Goal: Use online tool/utility

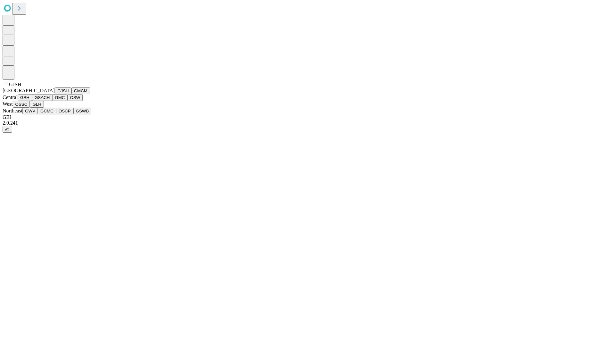
click at [55, 94] on button "GJSH" at bounding box center [63, 90] width 17 height 7
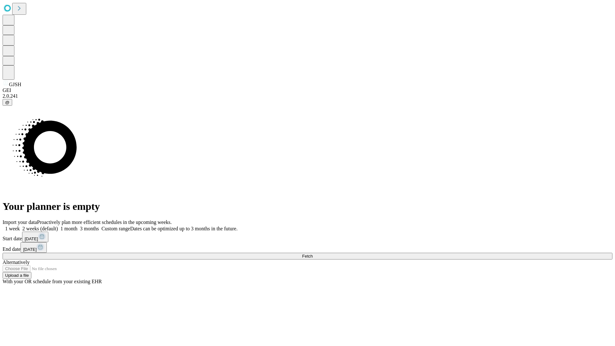
click at [58, 226] on label "2 weeks (default)" at bounding box center [39, 228] width 38 height 5
click at [313, 254] on span "Fetch" at bounding box center [307, 256] width 11 height 5
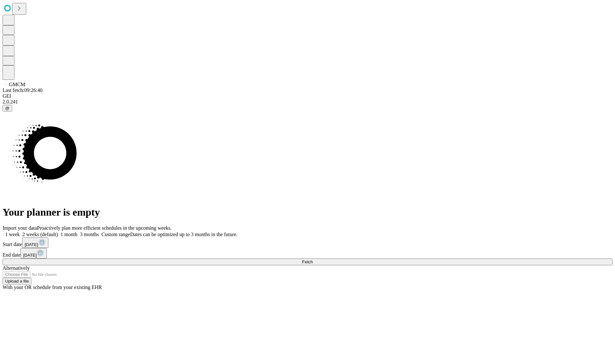
click at [58, 232] on label "2 weeks (default)" at bounding box center [39, 234] width 38 height 5
click at [313, 260] on span "Fetch" at bounding box center [307, 262] width 11 height 5
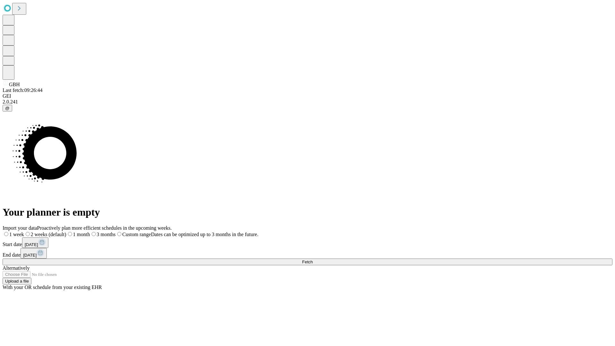
click at [313, 260] on span "Fetch" at bounding box center [307, 262] width 11 height 5
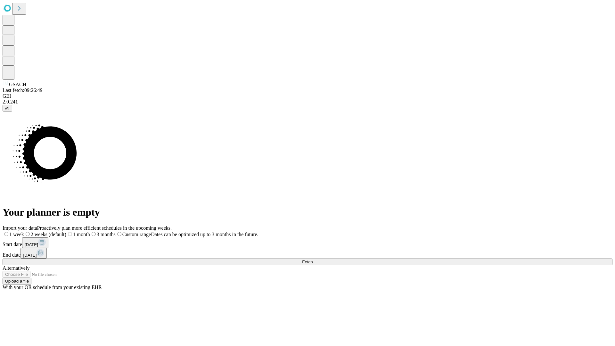
click at [313, 260] on span "Fetch" at bounding box center [307, 262] width 11 height 5
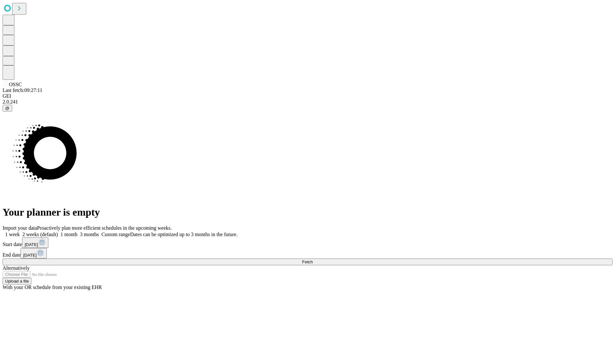
click at [58, 232] on label "2 weeks (default)" at bounding box center [39, 234] width 38 height 5
click at [313, 260] on span "Fetch" at bounding box center [307, 262] width 11 height 5
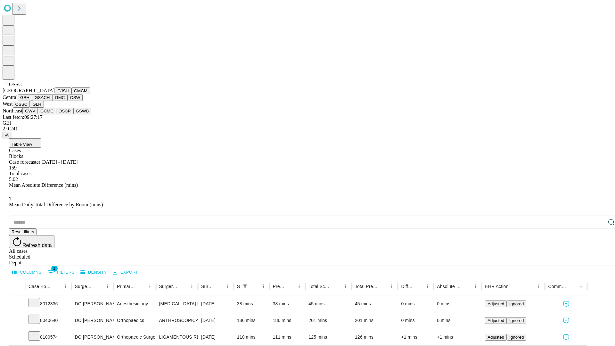
click at [44, 108] on button "GLH" at bounding box center [37, 104] width 14 height 7
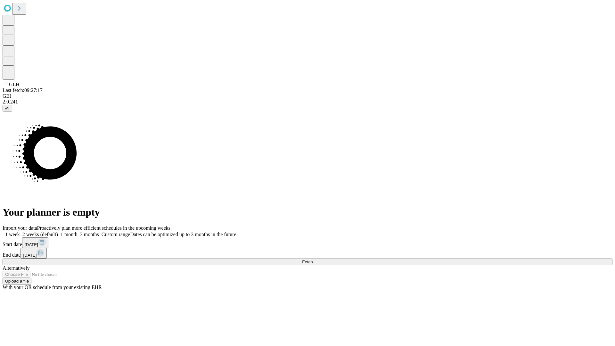
click at [313, 260] on span "Fetch" at bounding box center [307, 262] width 11 height 5
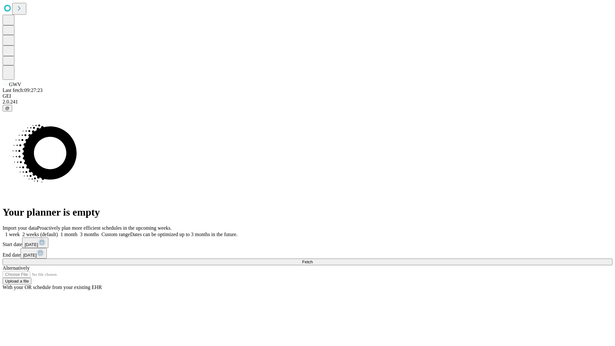
click at [58, 232] on label "2 weeks (default)" at bounding box center [39, 234] width 38 height 5
click at [313, 260] on span "Fetch" at bounding box center [307, 262] width 11 height 5
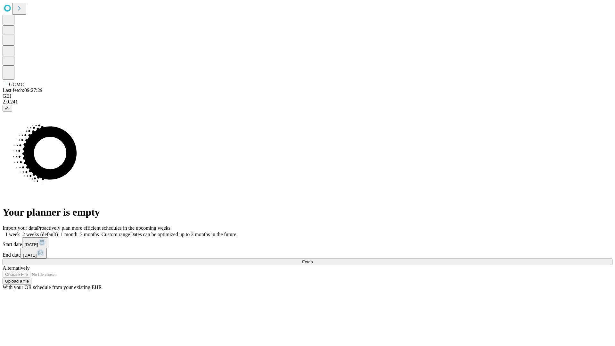
click at [58, 232] on label "2 weeks (default)" at bounding box center [39, 234] width 38 height 5
click at [313, 260] on span "Fetch" at bounding box center [307, 262] width 11 height 5
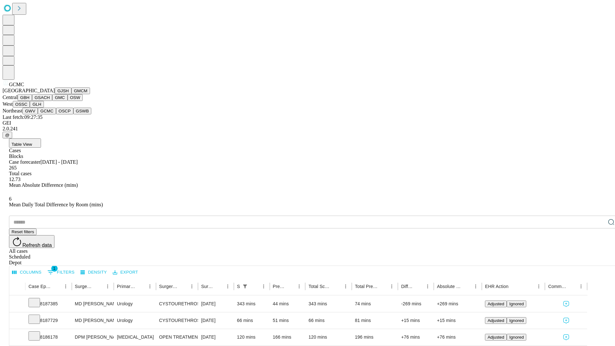
click at [56, 114] on button "OSCP" at bounding box center [64, 111] width 17 height 7
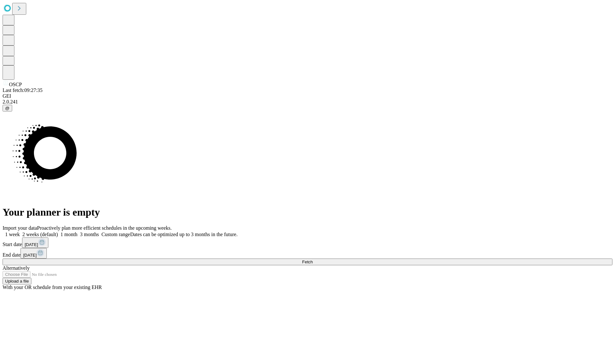
click at [58, 232] on label "2 weeks (default)" at bounding box center [39, 234] width 38 height 5
click at [313, 260] on span "Fetch" at bounding box center [307, 262] width 11 height 5
